Goal: Check status: Check status

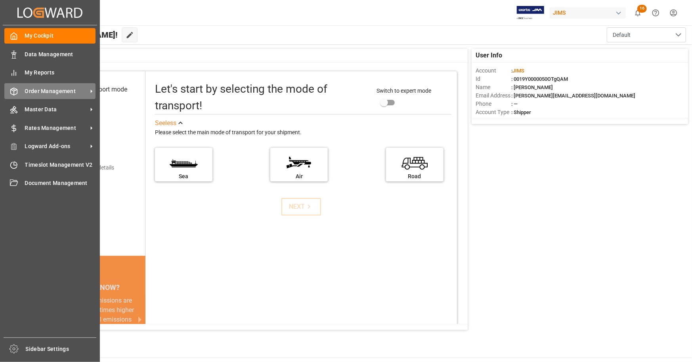
click at [61, 93] on span "Order Management" at bounding box center [56, 91] width 63 height 8
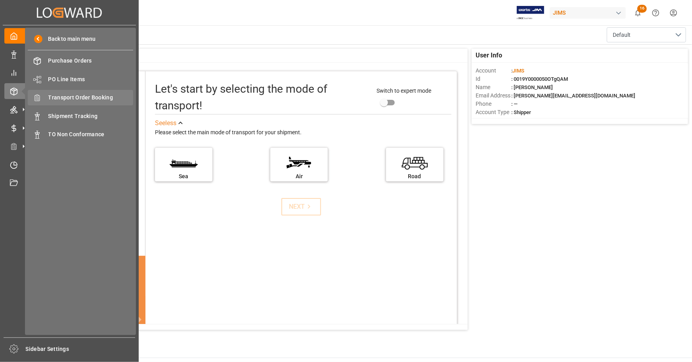
click at [110, 100] on span "Transport Order Booking" at bounding box center [90, 98] width 85 height 8
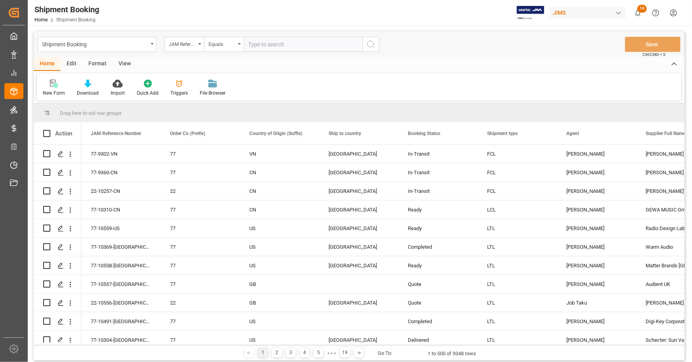
click at [278, 48] on input "text" at bounding box center [303, 44] width 119 height 15
paste input "22-9361-DE"
type input "22-9361-DE"
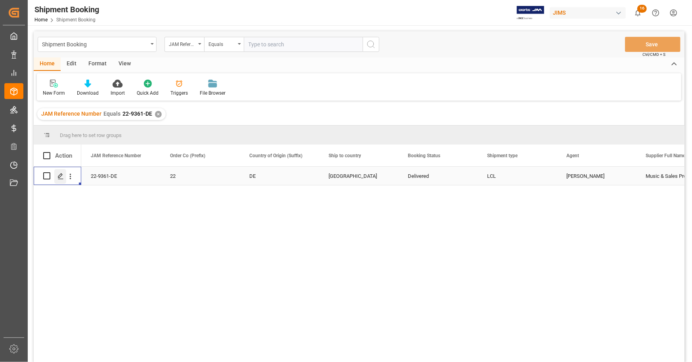
click at [63, 176] on icon "Press SPACE to select this row." at bounding box center [61, 176] width 6 height 6
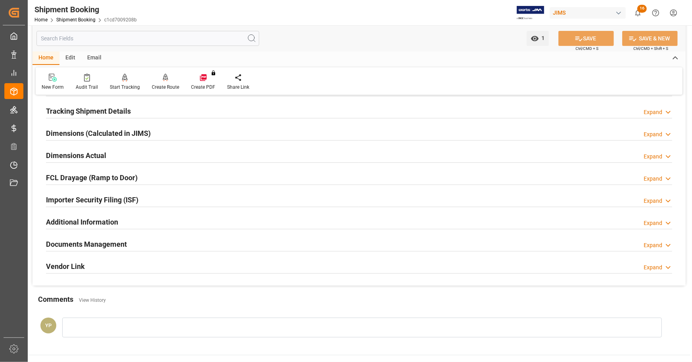
scroll to position [198, 0]
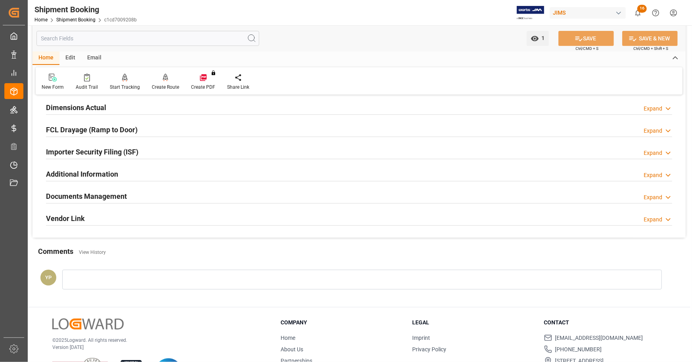
click at [126, 194] on h2 "Documents Management" at bounding box center [86, 196] width 81 height 11
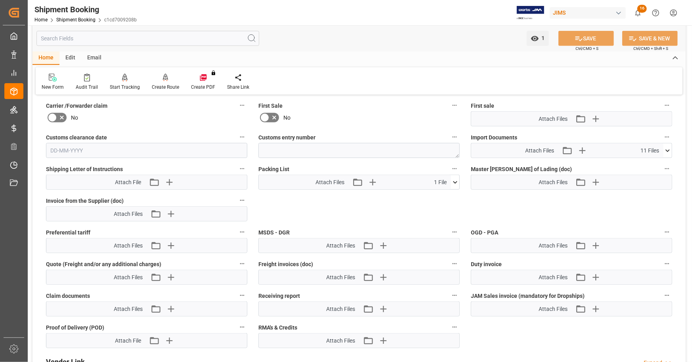
scroll to position [357, 0]
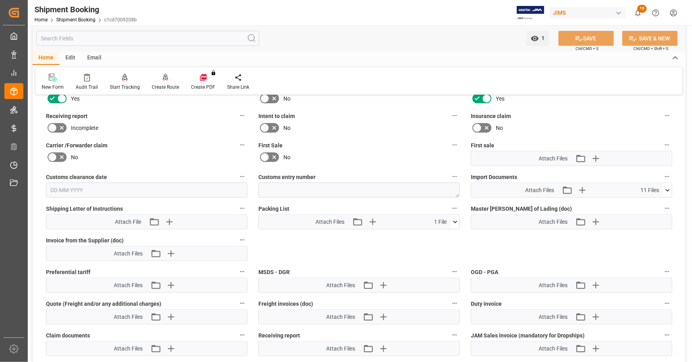
click at [667, 187] on icon at bounding box center [668, 190] width 8 height 8
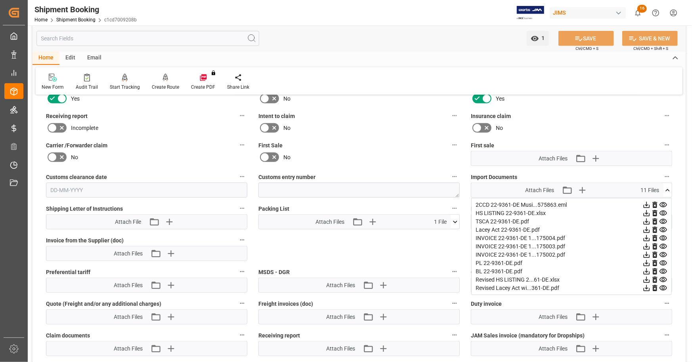
click at [647, 211] on icon at bounding box center [647, 214] width 6 height 6
click at [646, 261] on icon at bounding box center [647, 263] width 8 height 8
click at [648, 279] on icon at bounding box center [647, 280] width 8 height 8
